Goal: Task Accomplishment & Management: Use online tool/utility

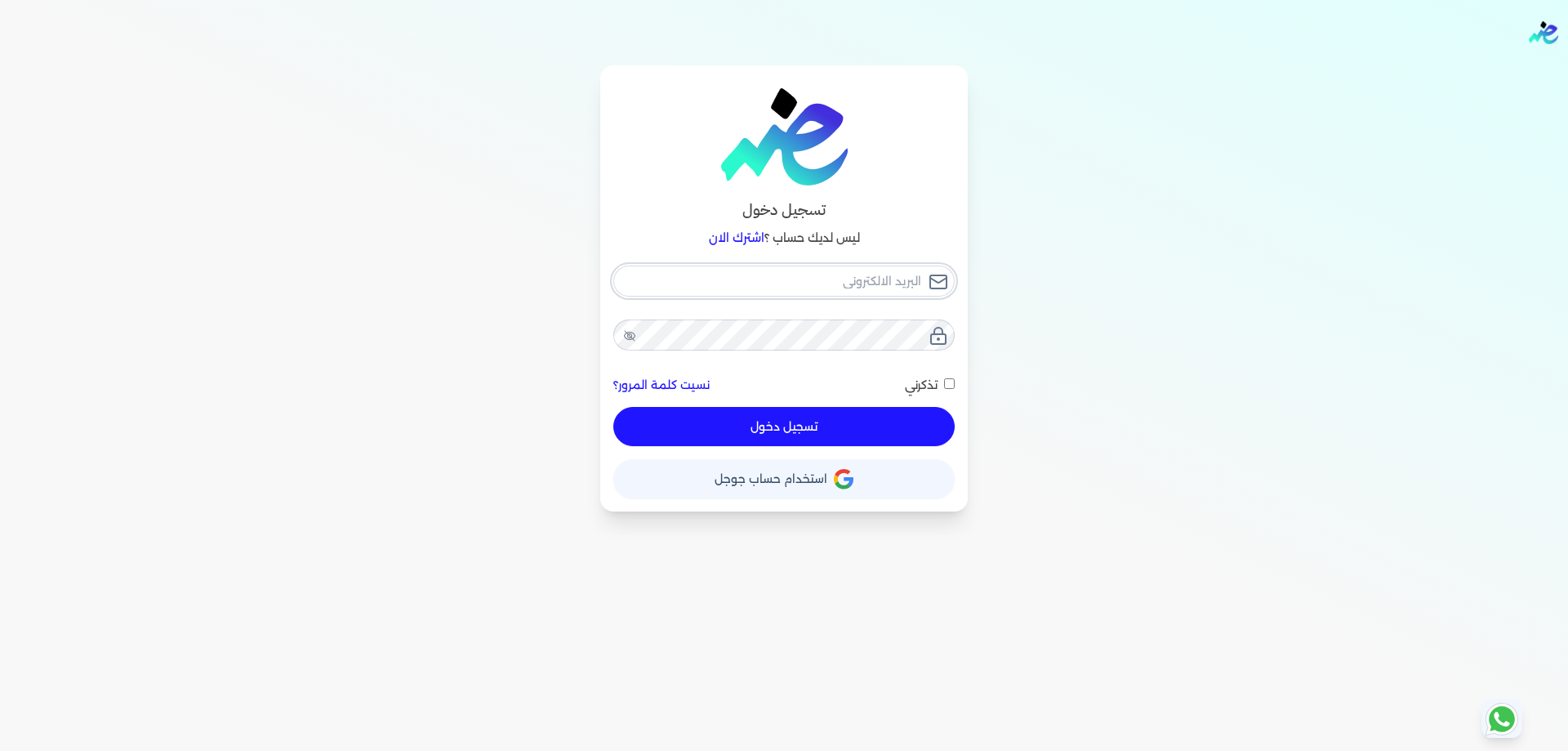
type input "[PERSON_NAME][EMAIL_ADDRESS][DOMAIN_NAME]"
click at [725, 421] on button "تسجيل دخول" at bounding box center [784, 426] width 341 height 39
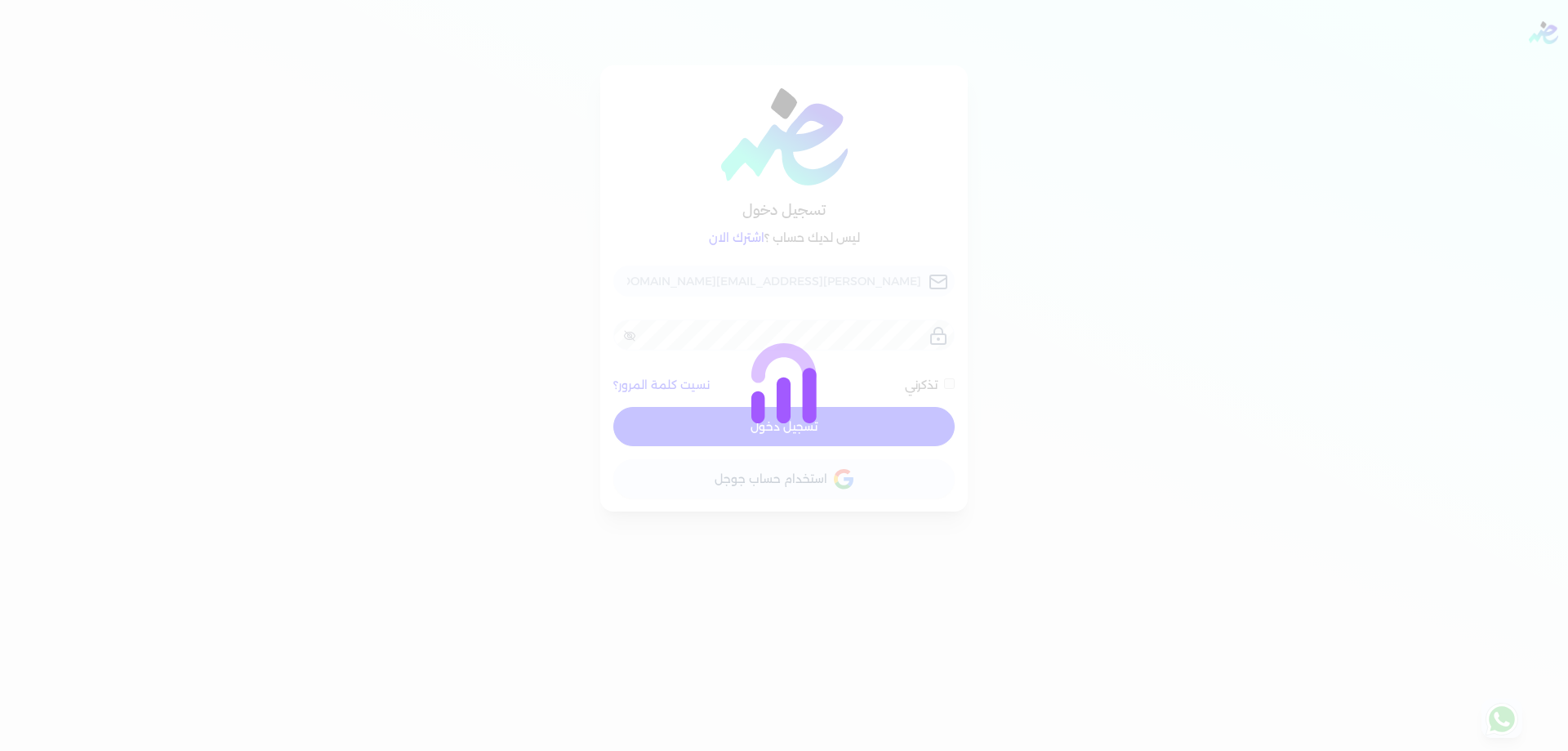
checkbox input "false"
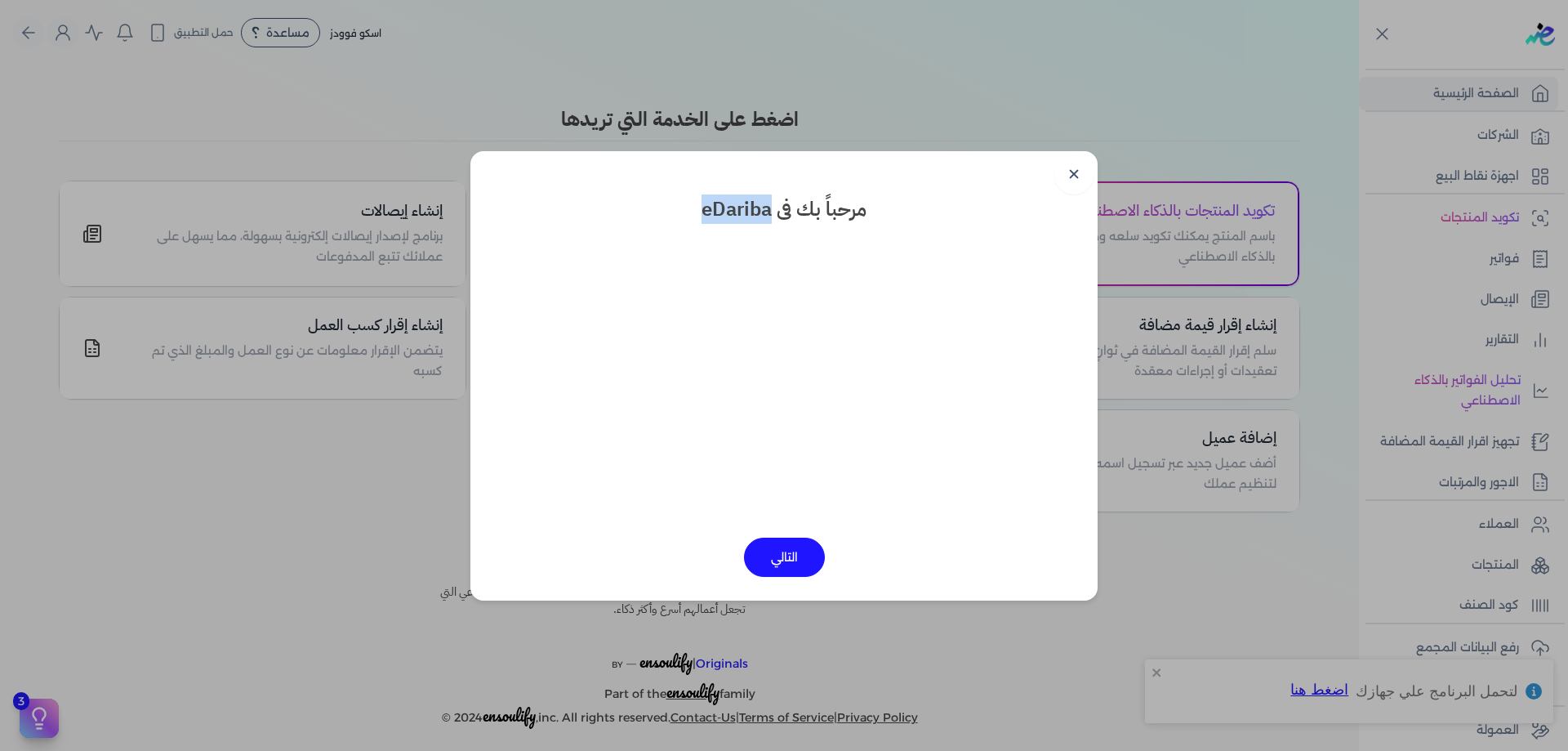
drag, startPoint x: 705, startPoint y: 211, endPoint x: 770, endPoint y: 200, distance: 65.9
click at [770, 200] on h3 "مرحباً بك فى eDariba" at bounding box center [784, 209] width 619 height 29
copy h3 "eDariba"
click at [1084, 177] on link "✕" at bounding box center [1074, 174] width 39 height 39
